Goal: Find specific page/section: Find specific page/section

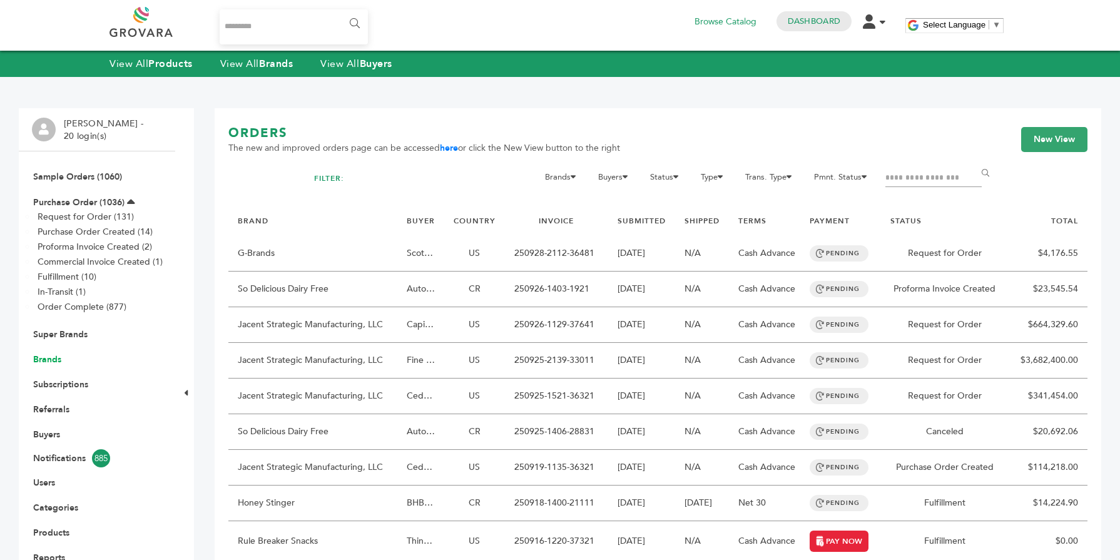
click at [53, 359] on link "Brands" at bounding box center [47, 360] width 28 height 12
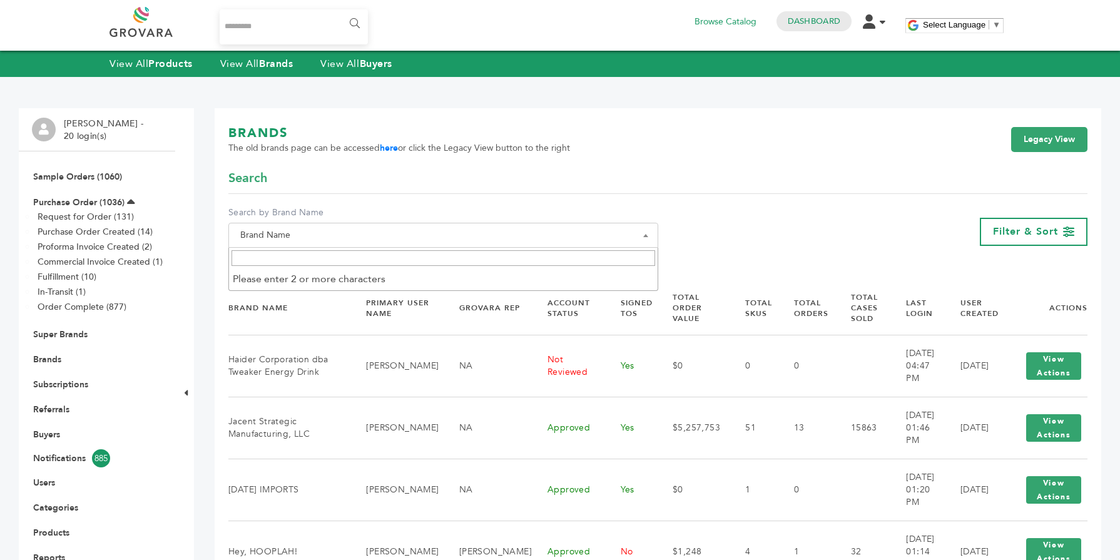
click at [339, 243] on span "Brand Name" at bounding box center [443, 236] width 416 height 18
click at [330, 251] on input "Search" at bounding box center [444, 258] width 424 height 16
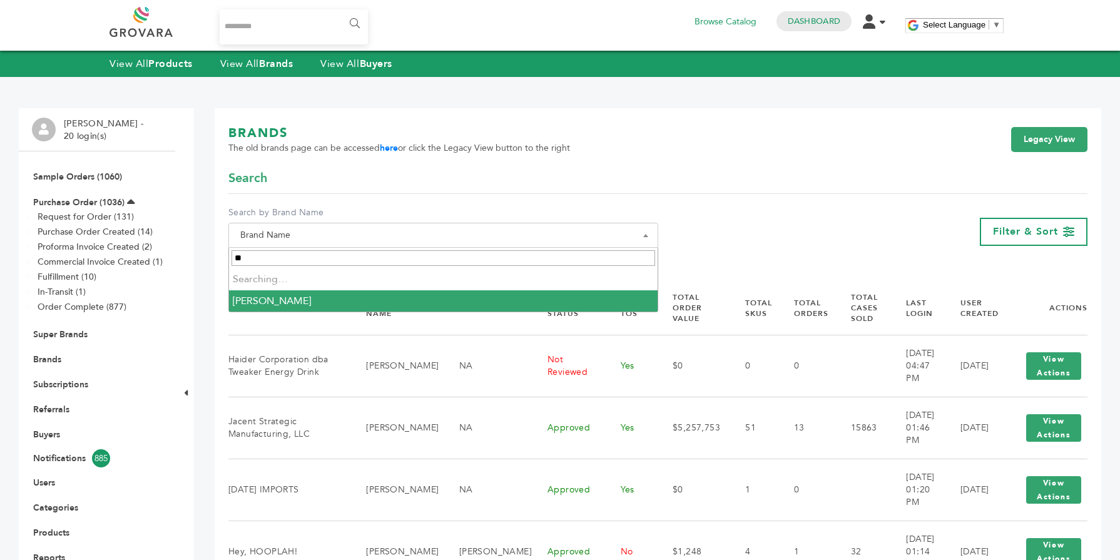
type input "*"
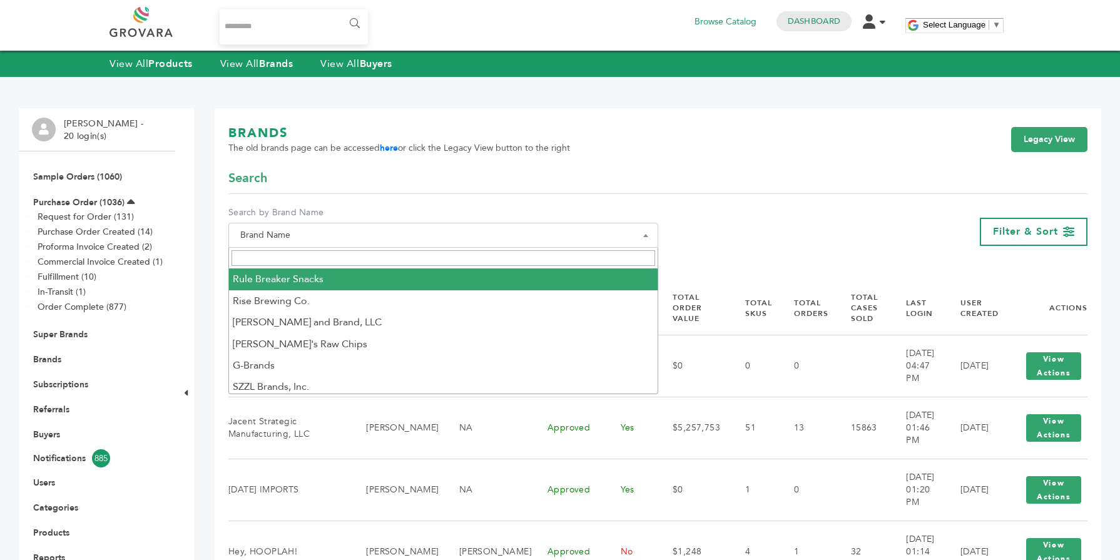
paste input "**********"
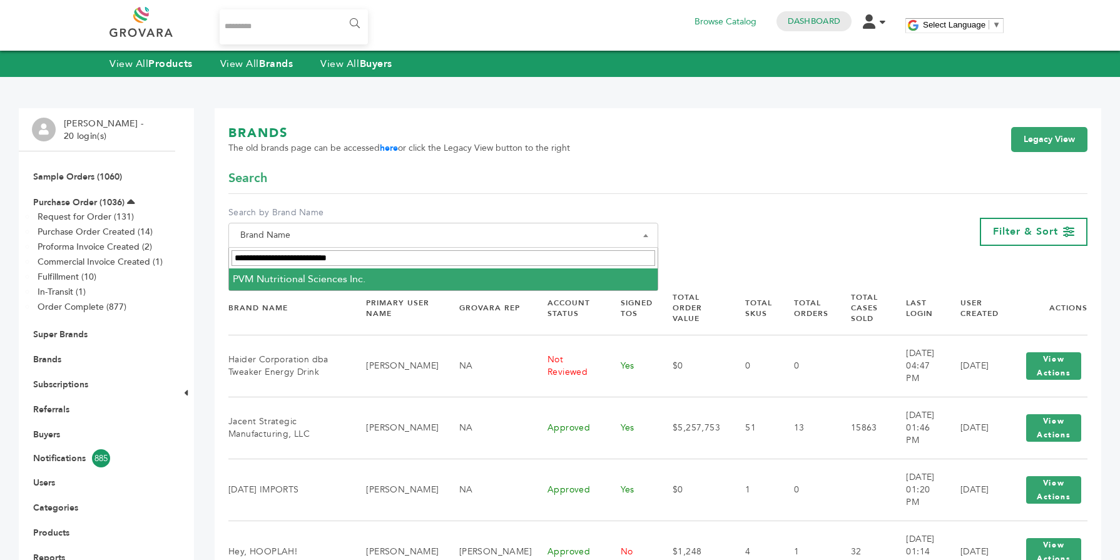
type input "**********"
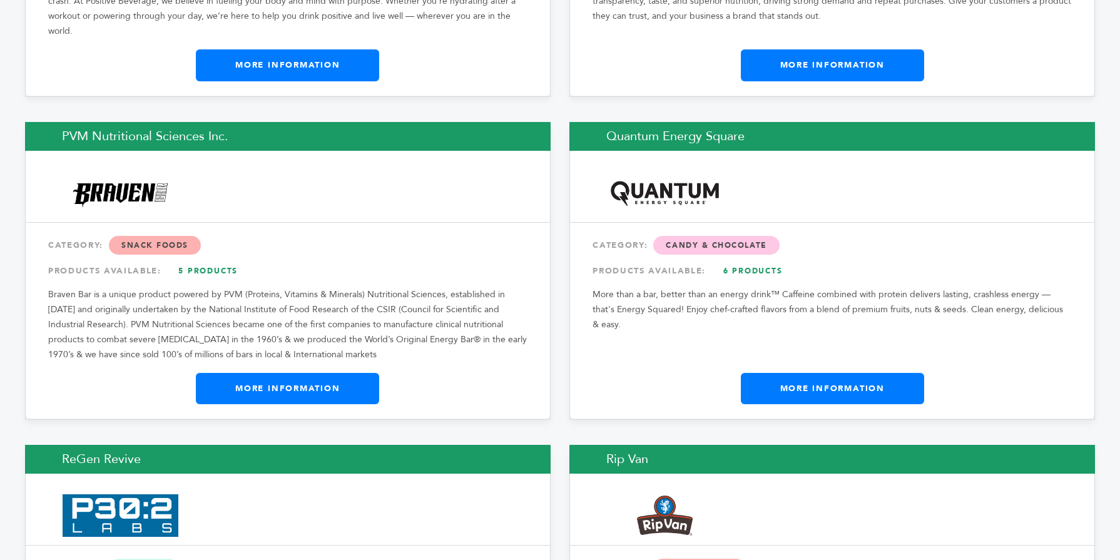
scroll to position [15576, 0]
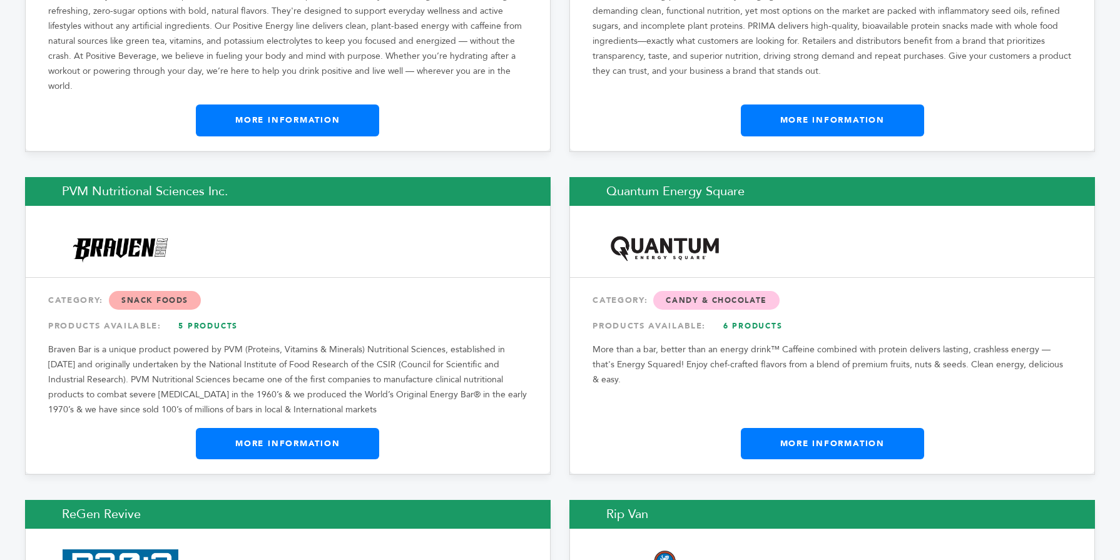
click at [268, 428] on link "More Information" at bounding box center [287, 443] width 183 height 31
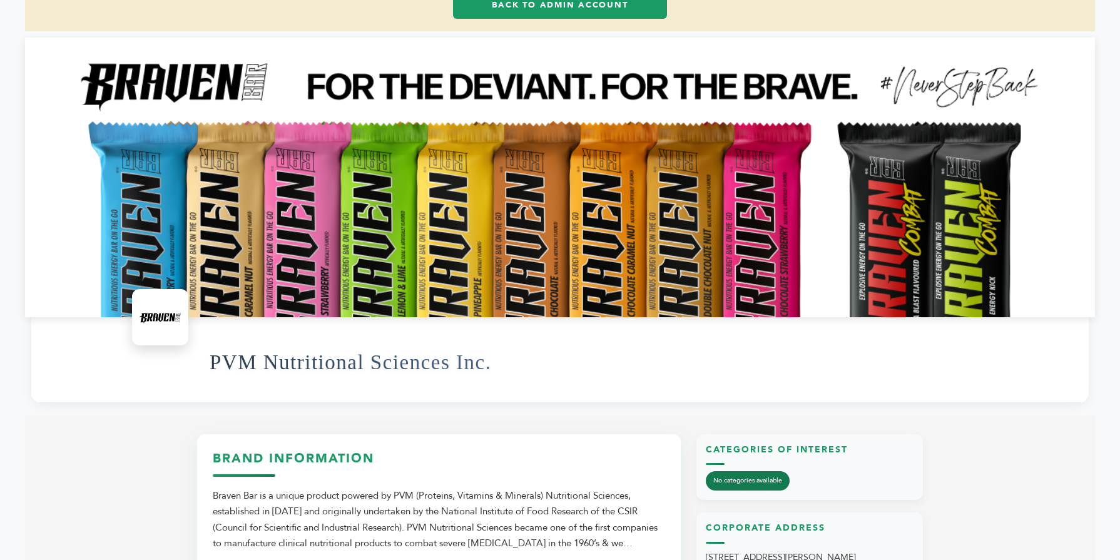
scroll to position [125, 0]
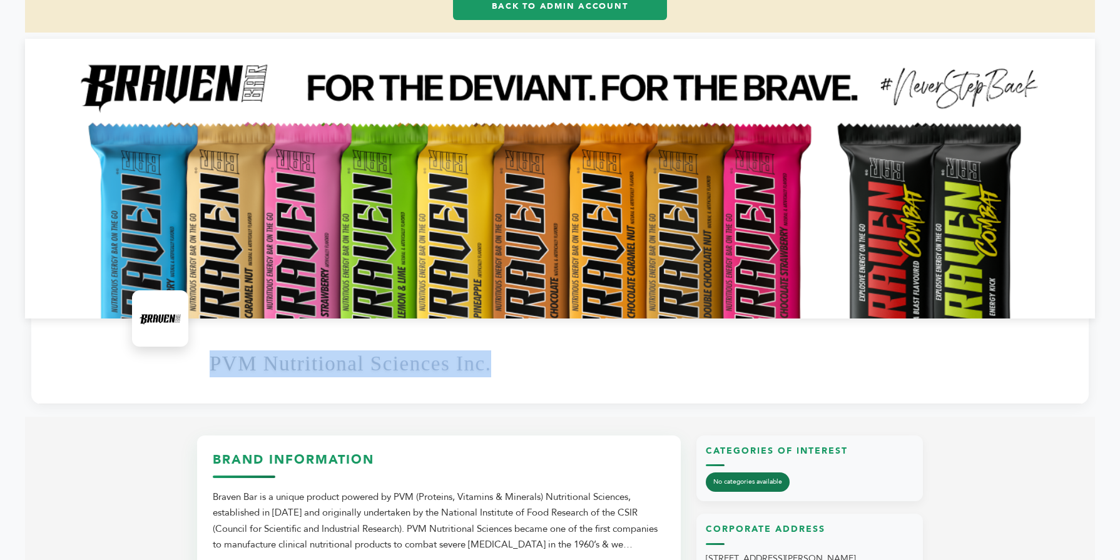
drag, startPoint x: 501, startPoint y: 361, endPoint x: 188, endPoint y: 365, distance: 313.5
click at [188, 365] on div "PVM Nutritional Sciences Inc." at bounding box center [559, 360] width 1057 height 85
copy h1 "PVM Nutritional Sciences Inc."
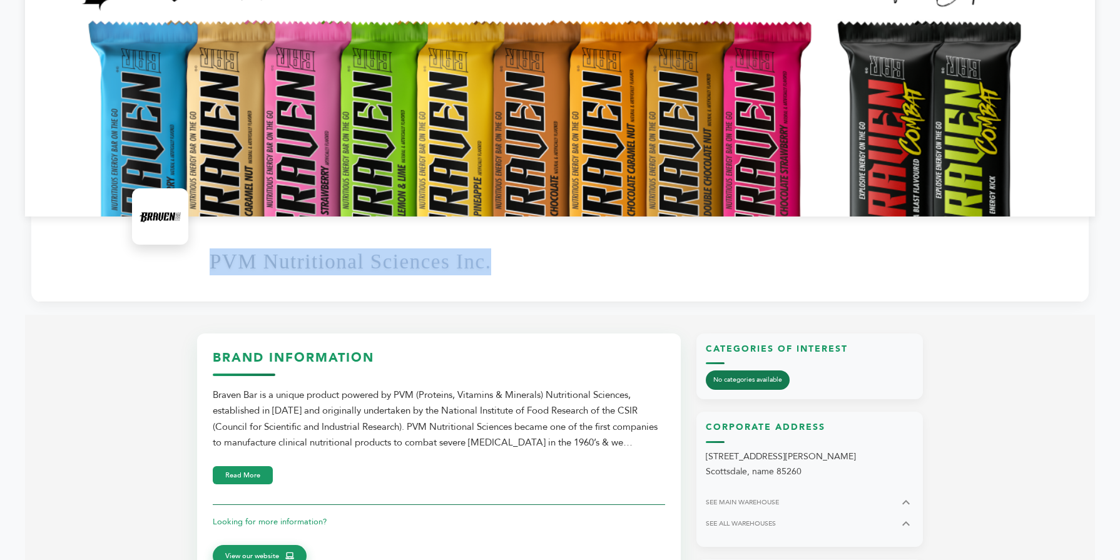
scroll to position [225, 0]
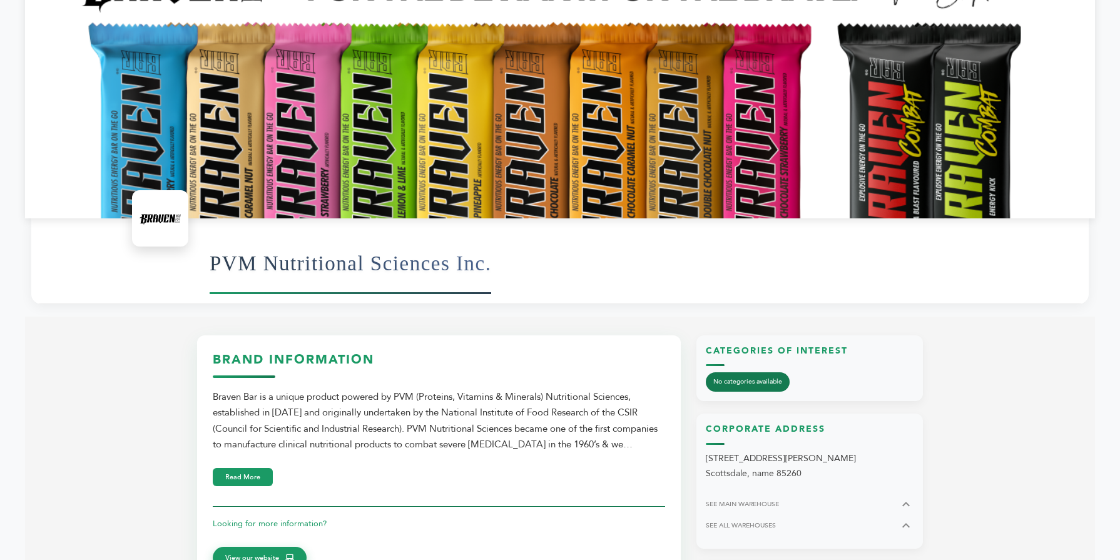
click at [213, 280] on h1 "PVM Nutritional Sciences Inc." at bounding box center [351, 263] width 282 height 61
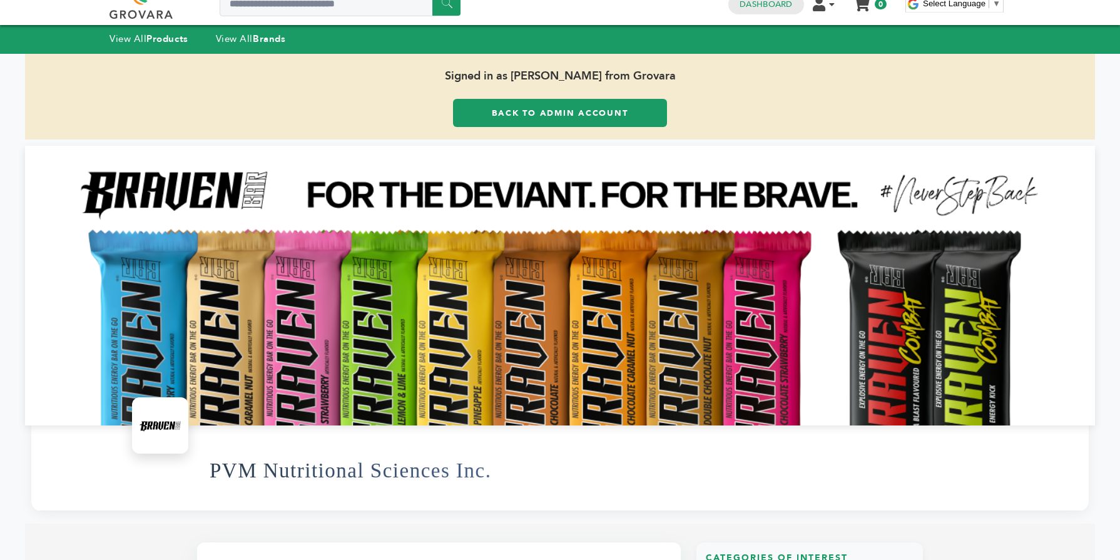
scroll to position [0, 0]
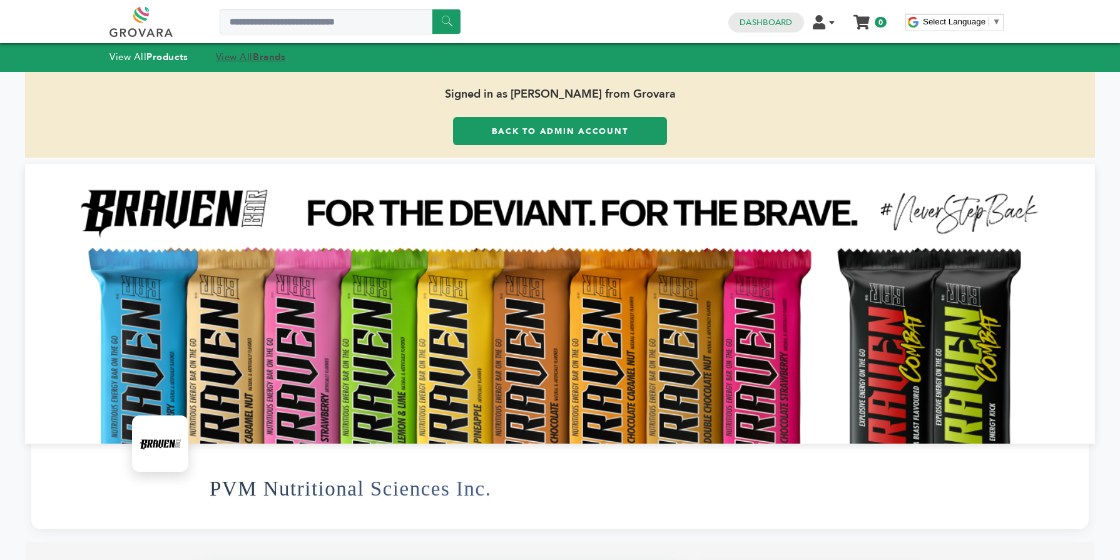
click at [277, 56] on strong "Brands" at bounding box center [269, 57] width 33 height 13
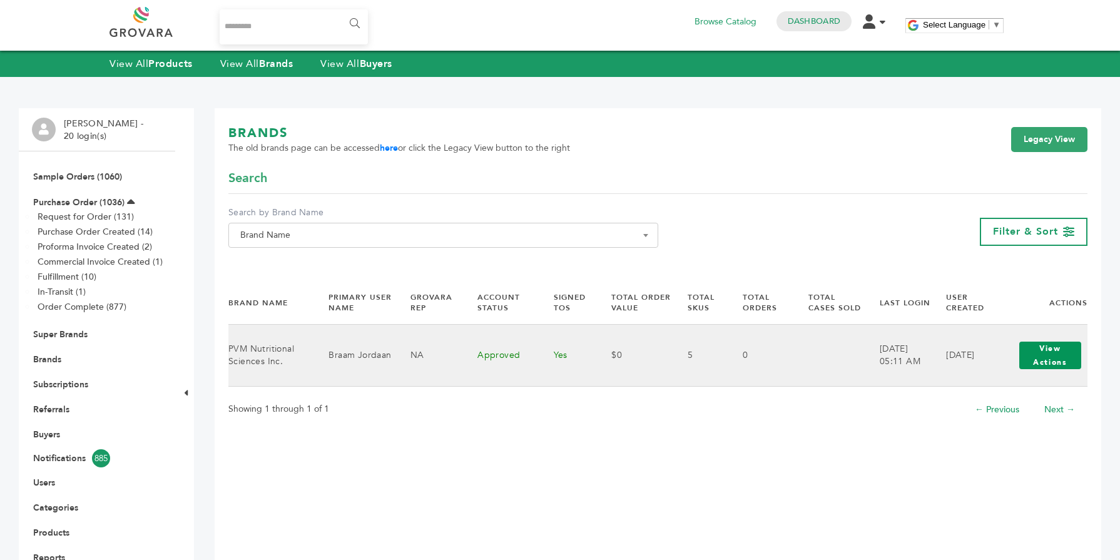
click at [1048, 368] on button "View Actions" at bounding box center [1050, 356] width 62 height 28
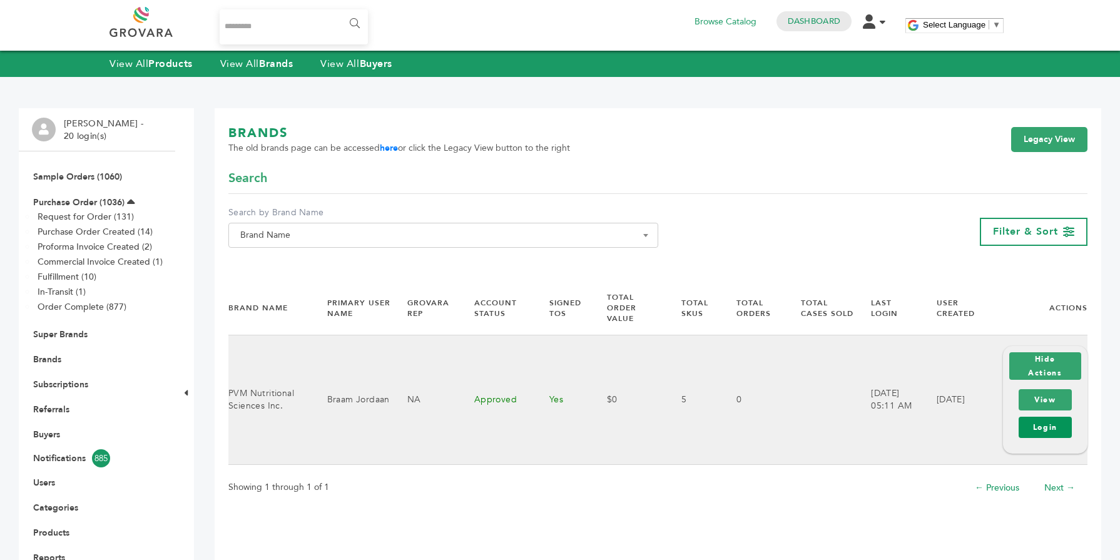
click at [1061, 437] on link "Login" at bounding box center [1045, 427] width 53 height 21
